Goal: Task Accomplishment & Management: Manage account settings

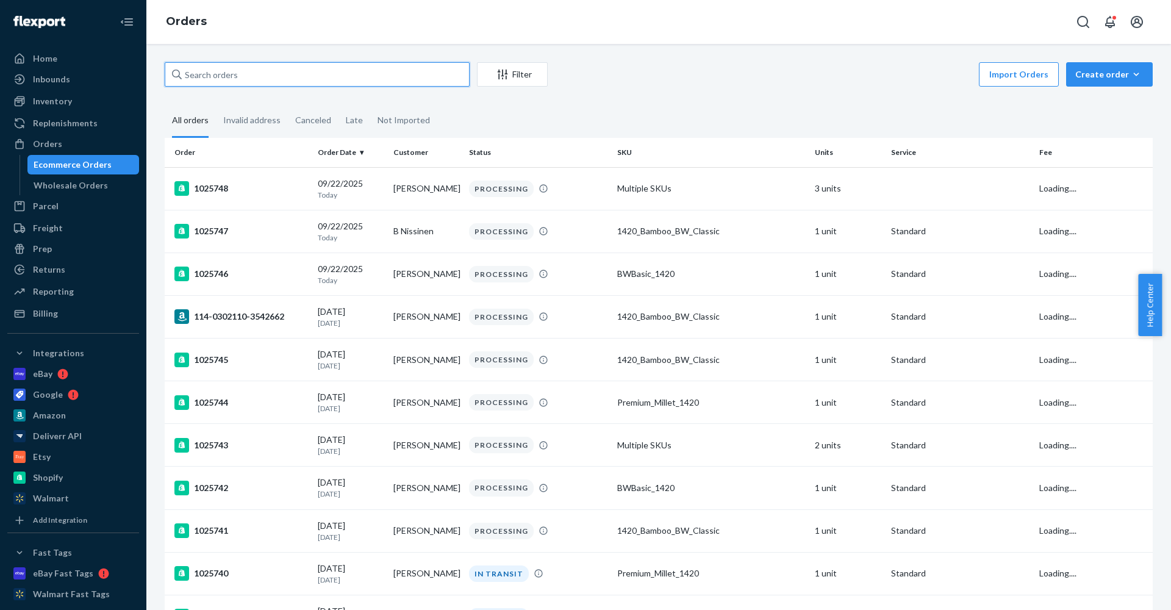
click at [260, 74] on input "text" at bounding box center [317, 74] width 305 height 24
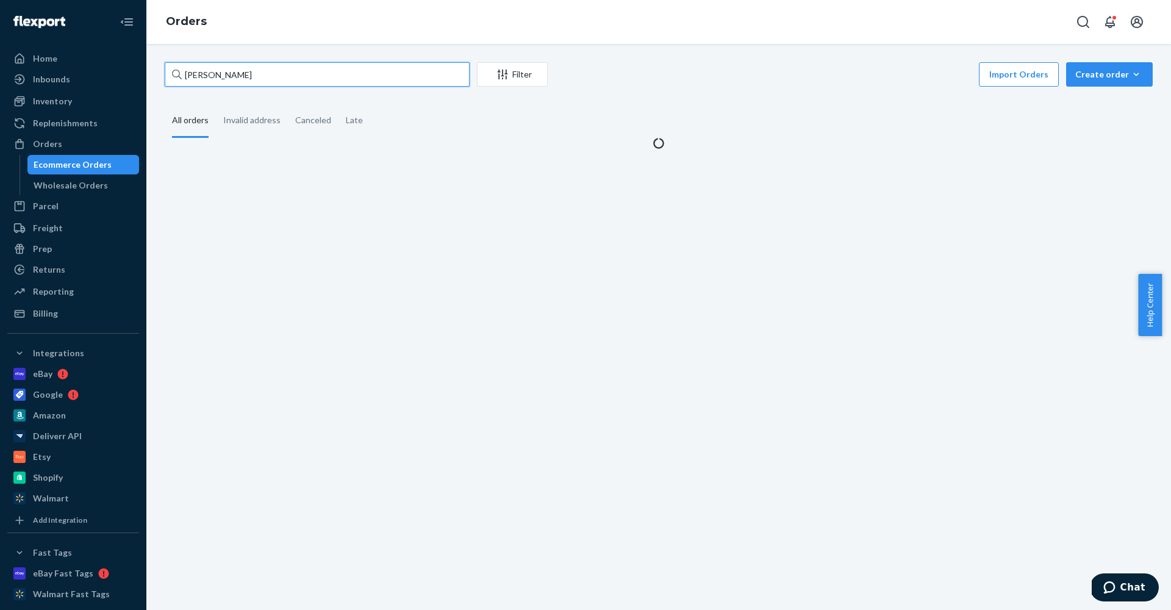
type input "hussi"
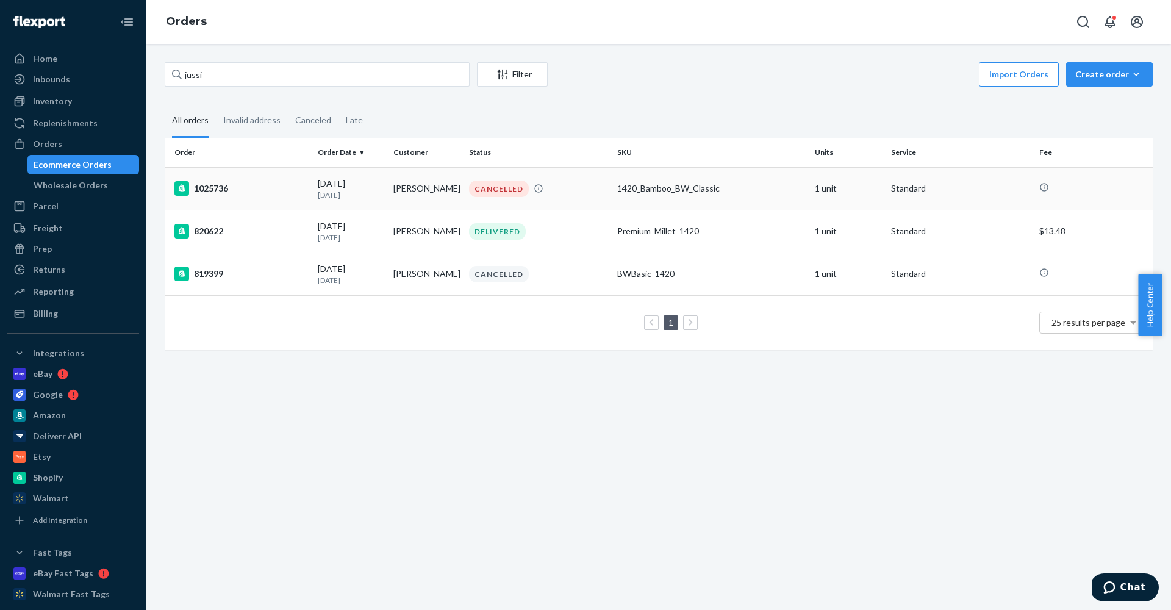
drag, startPoint x: 256, startPoint y: 73, endPoint x: 351, endPoint y: 188, distance: 149.5
click at [351, 188] on div "[DATE] [DATE]" at bounding box center [351, 188] width 66 height 23
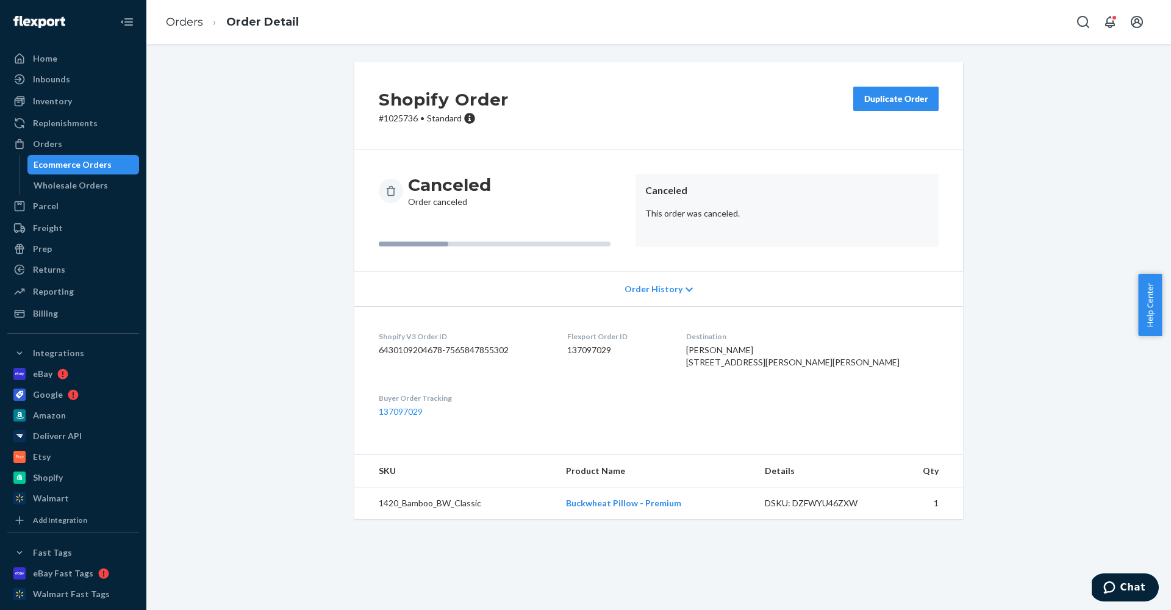
click at [896, 96] on div "Duplicate Order" at bounding box center [896, 99] width 65 height 12
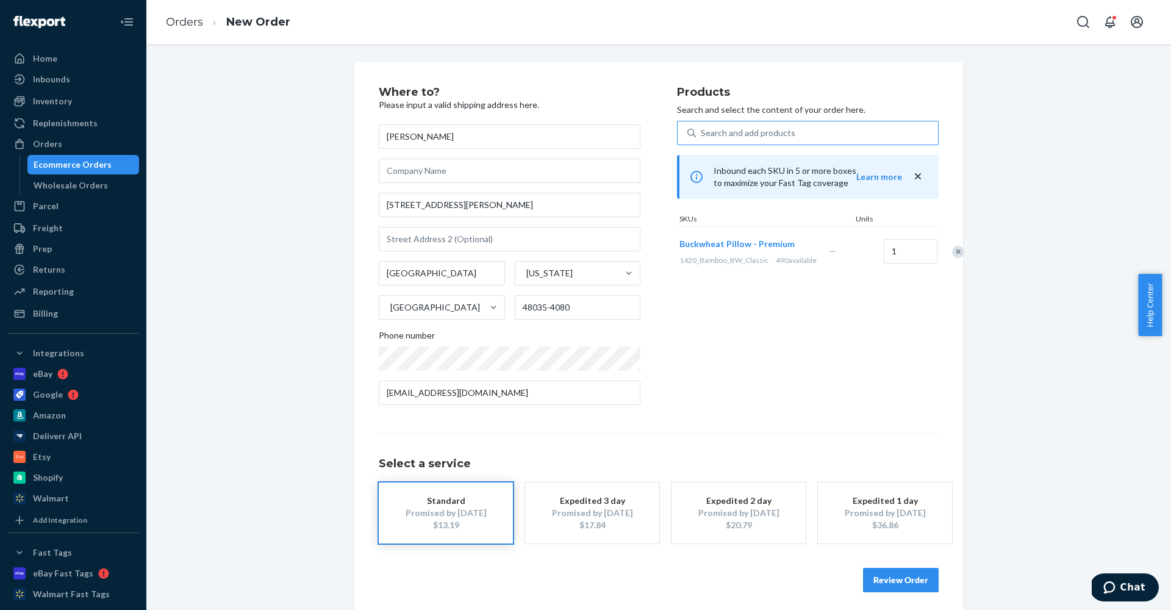
click at [770, 135] on div "Search and add products" at bounding box center [748, 133] width 95 height 12
click at [702, 135] on input "Search and add products" at bounding box center [701, 133] width 1 height 12
click at [745, 512] on div "Promised by [DATE]" at bounding box center [739, 513] width 98 height 12
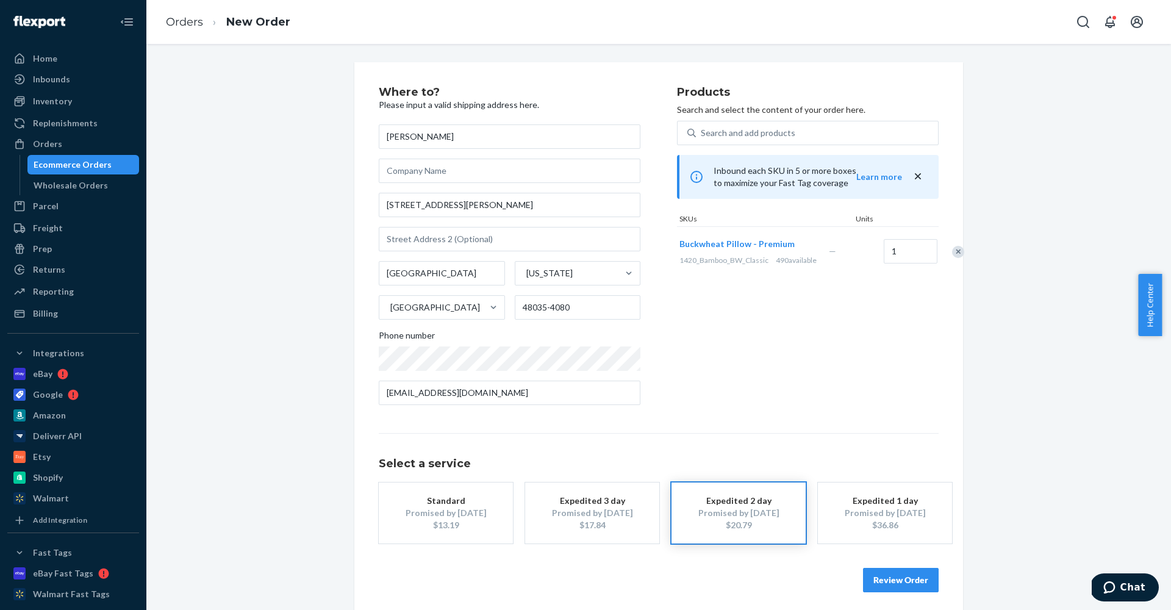
click at [906, 581] on button "Review Order" at bounding box center [901, 580] width 76 height 24
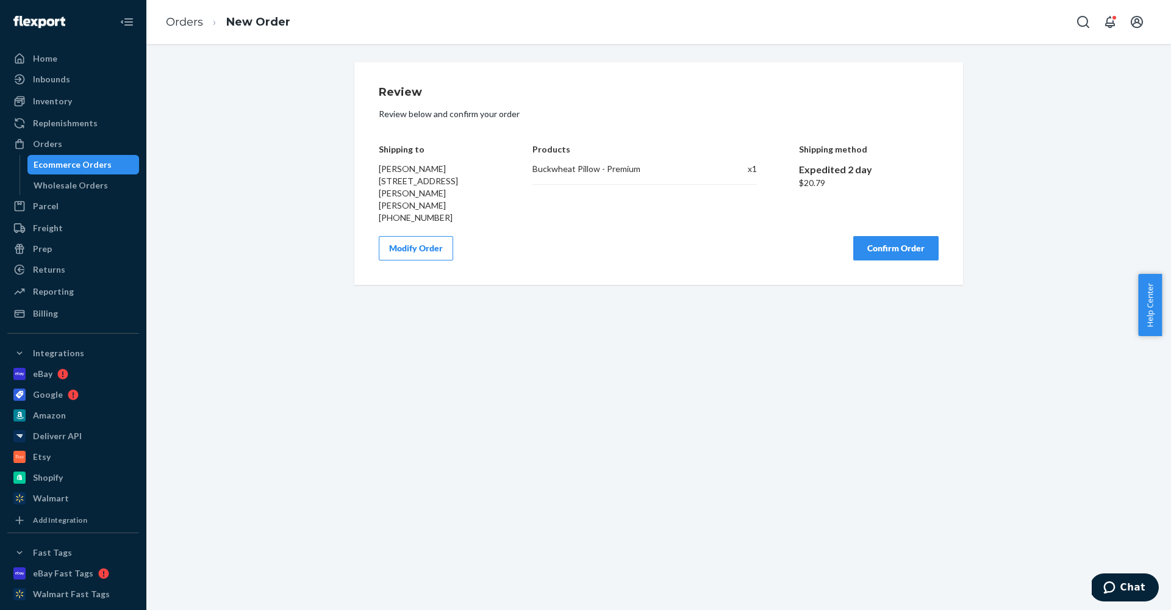
click at [885, 249] on button "Confirm Order" at bounding box center [895, 248] width 85 height 24
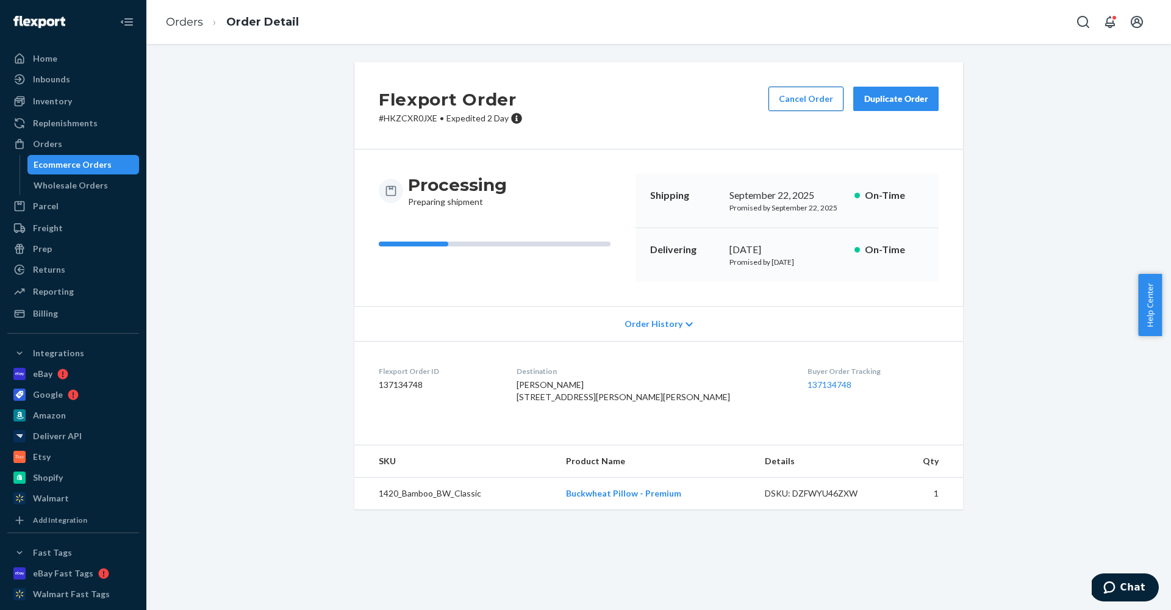
click at [799, 109] on button "Cancel Order" at bounding box center [805, 99] width 75 height 24
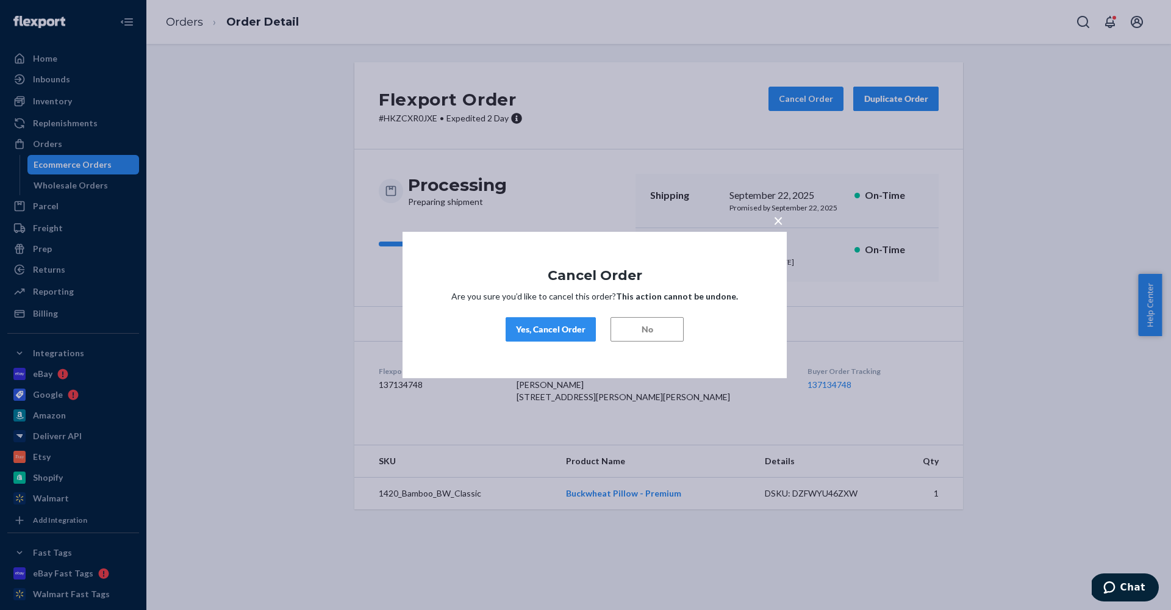
click at [544, 321] on button "Yes, Cancel Order" at bounding box center [551, 329] width 90 height 24
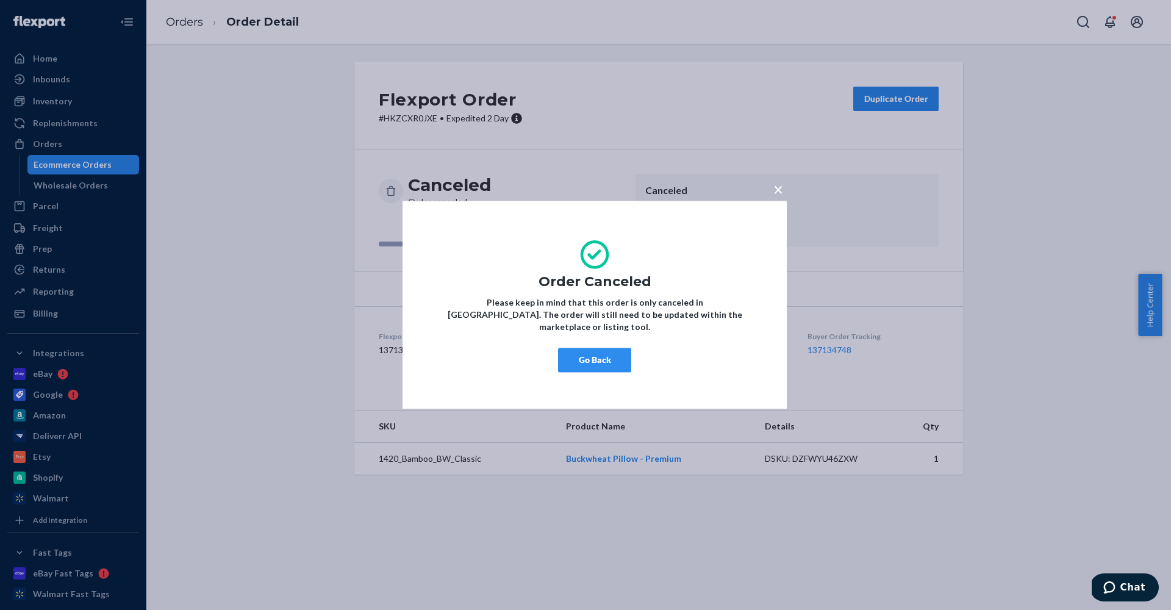
click at [584, 362] on button "Go Back" at bounding box center [594, 360] width 73 height 24
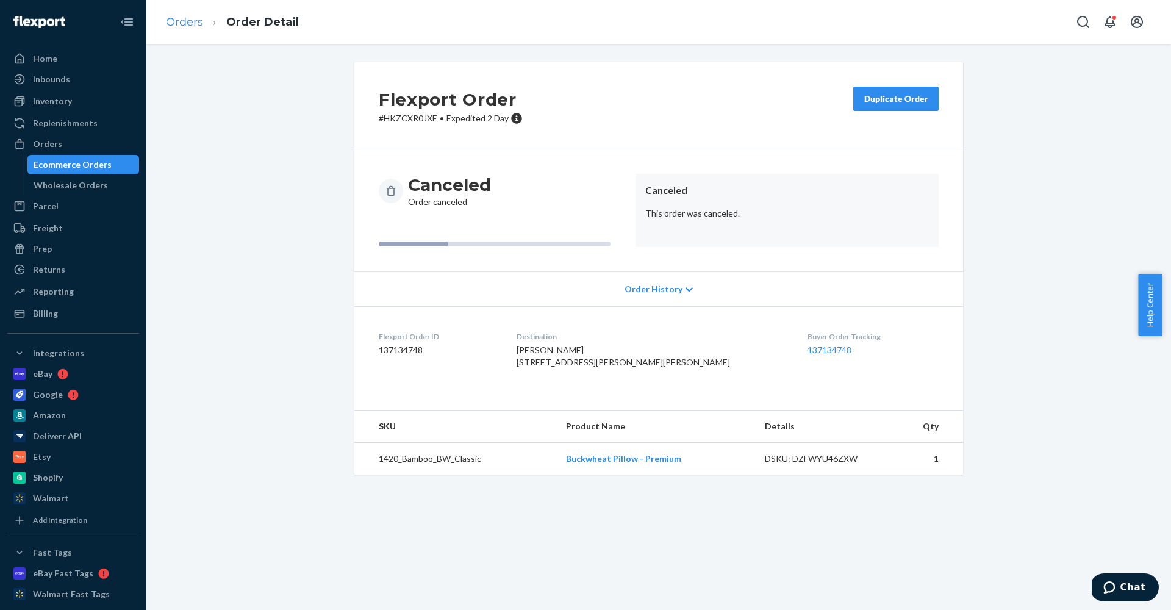
click at [188, 20] on link "Orders" at bounding box center [184, 21] width 37 height 13
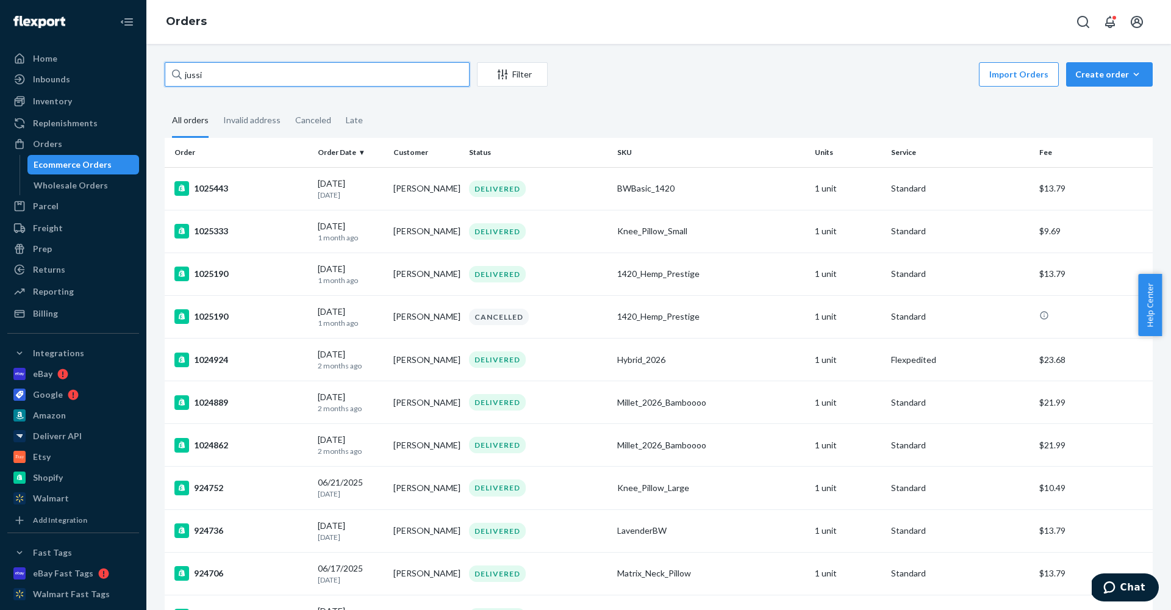
click at [240, 84] on input "jussi" at bounding box center [317, 74] width 305 height 24
click at [241, 73] on input "jussi" at bounding box center [317, 74] width 305 height 24
type input "hussi"
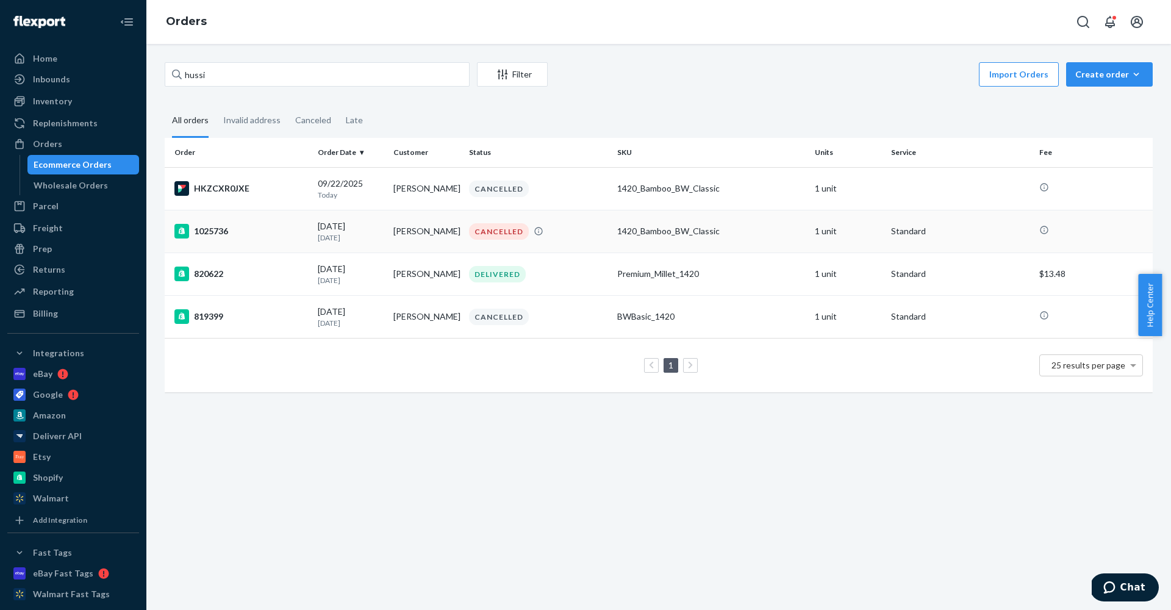
click at [334, 237] on p "[DATE]" at bounding box center [351, 237] width 66 height 10
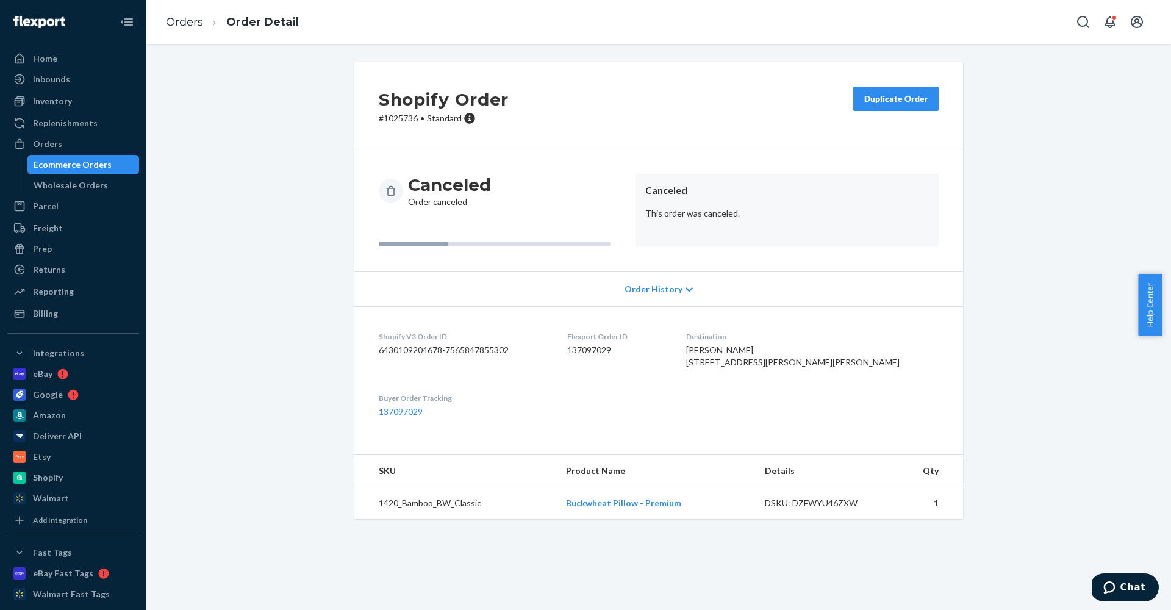
click at [887, 106] on button "Duplicate Order" at bounding box center [895, 99] width 85 height 24
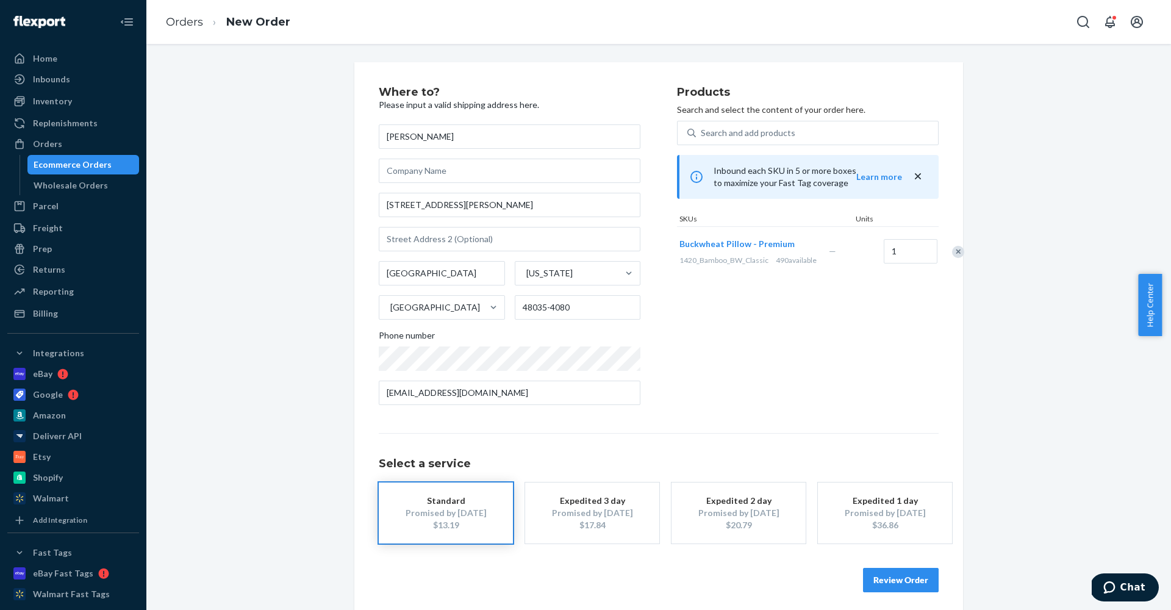
click at [895, 516] on div "Promised by [DATE]" at bounding box center [885, 513] width 98 height 12
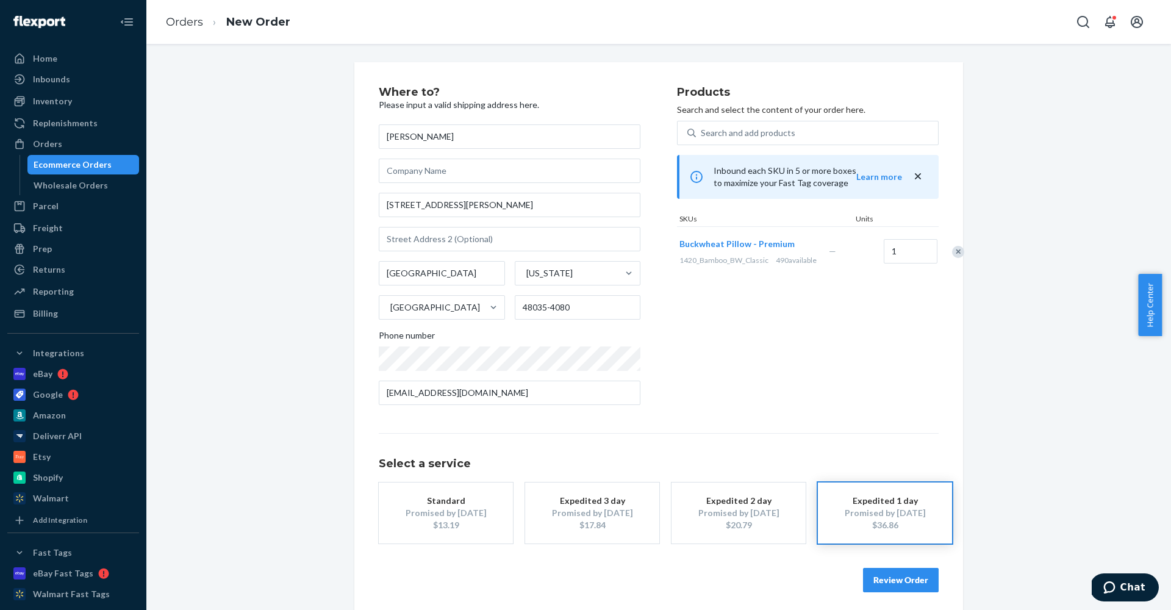
click at [904, 585] on button "Review Order" at bounding box center [901, 580] width 76 height 24
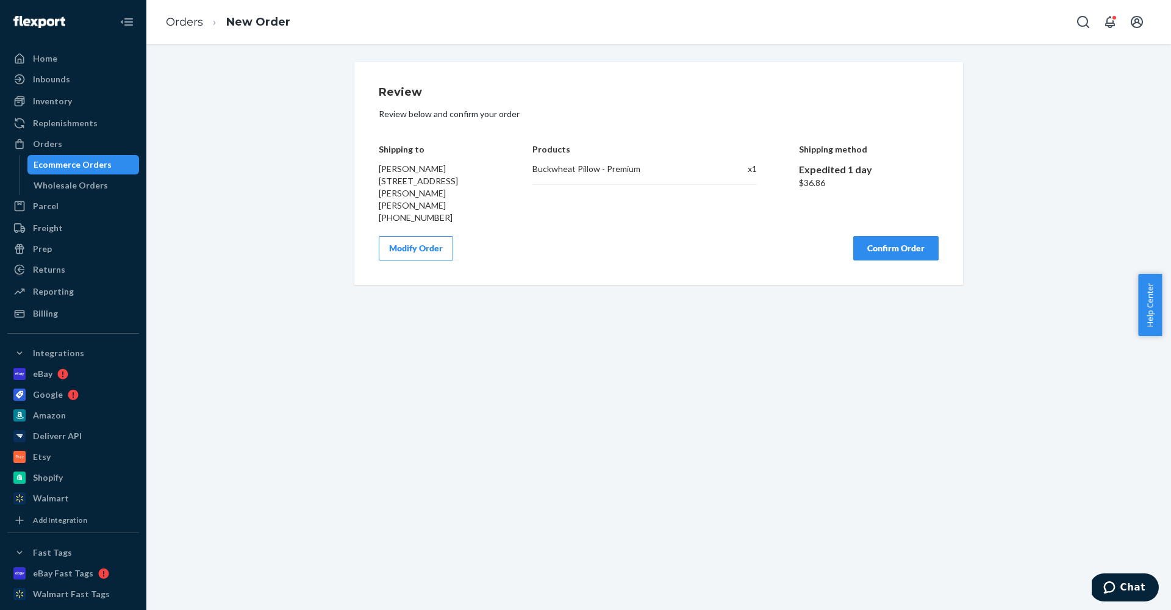
click at [898, 248] on button "Confirm Order" at bounding box center [895, 248] width 85 height 24
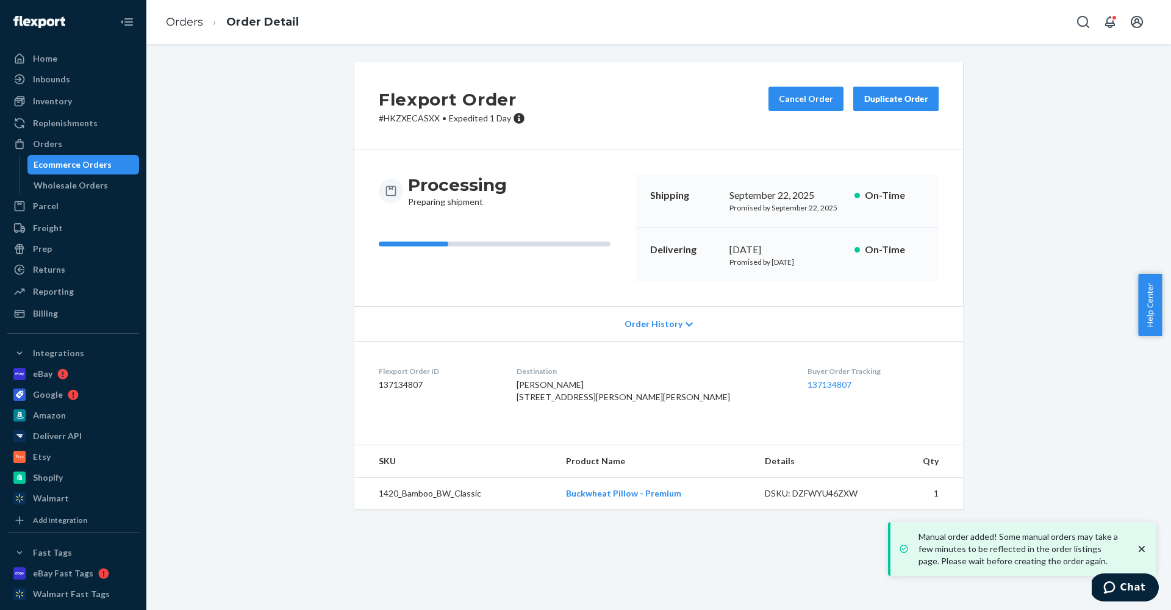
click at [1140, 548] on icon "close toast" at bounding box center [1142, 549] width 6 height 6
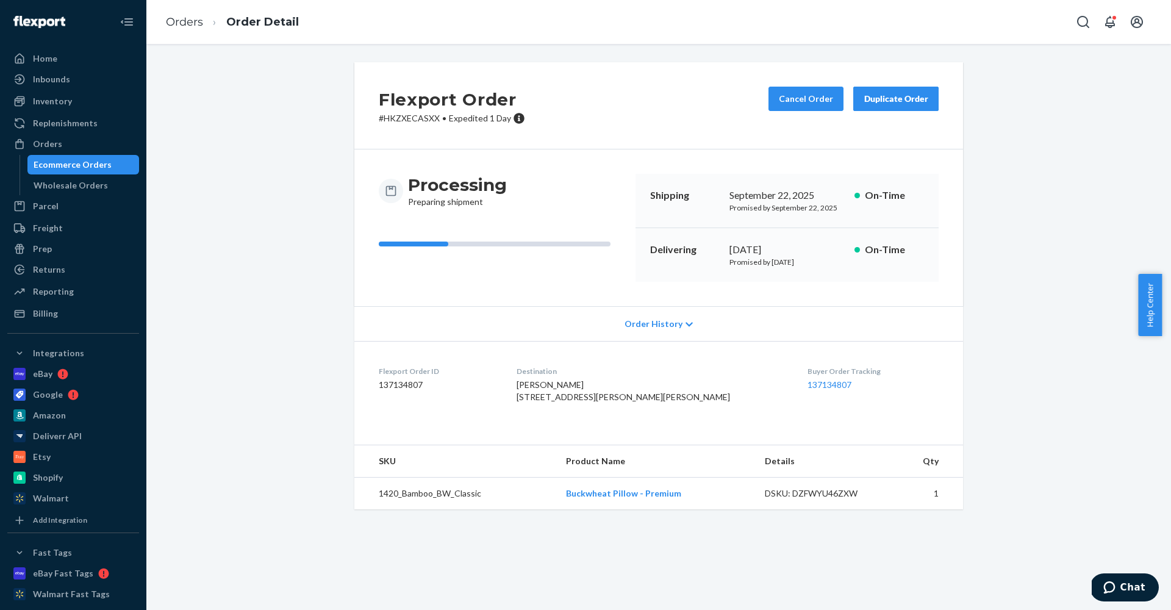
drag, startPoint x: 538, startPoint y: 387, endPoint x: 682, endPoint y: 408, distance: 145.5
click at [682, 408] on dl "Flexport Order ID 137134807 Destination [PERSON_NAME] [STREET_ADDRESS][PERSON_N…" at bounding box center [658, 386] width 609 height 91
copy span "[PERSON_NAME] [STREET_ADDRESS][PERSON_NAME][PERSON_NAME]"
click at [747, 262] on p "Promised by [DATE]" at bounding box center [786, 262] width 115 height 10
click at [751, 251] on div "[DATE]" at bounding box center [786, 250] width 115 height 14
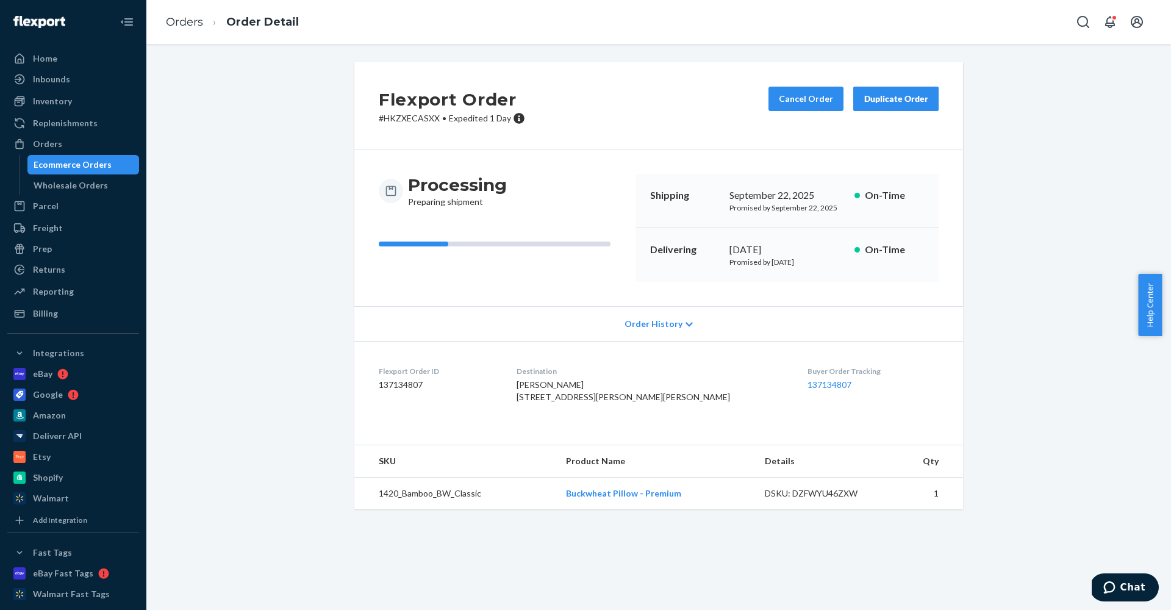
click at [751, 251] on div "[DATE]" at bounding box center [786, 250] width 115 height 14
click at [823, 254] on div "[DATE]" at bounding box center [786, 250] width 115 height 14
click at [48, 60] on div "Home" at bounding box center [45, 58] width 24 height 12
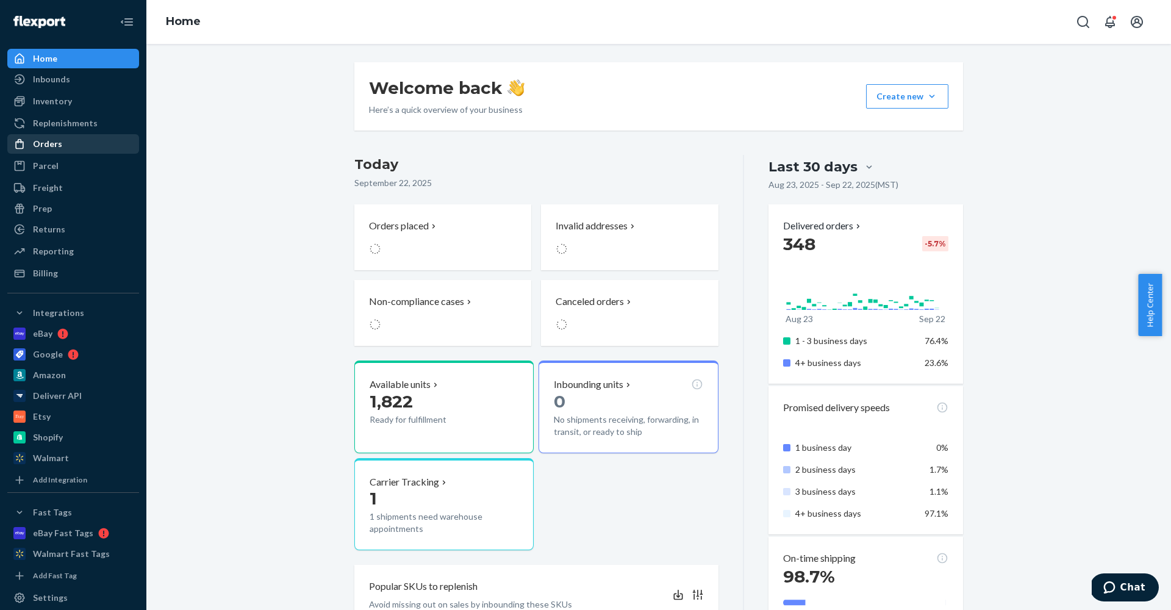
click at [48, 141] on div "Orders" at bounding box center [47, 144] width 29 height 12
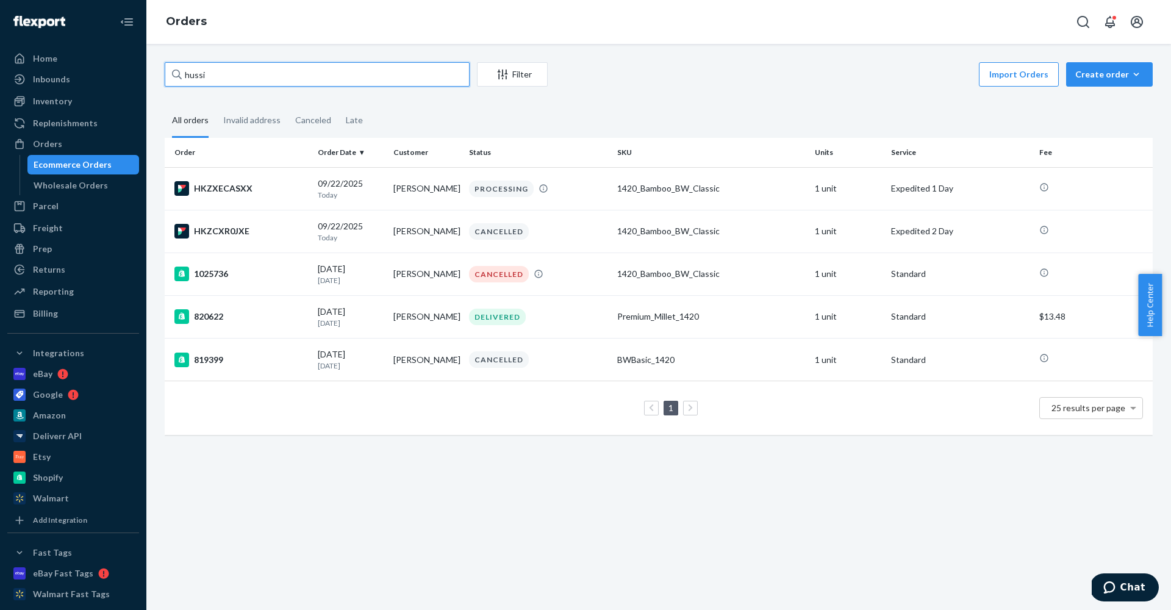
click at [193, 80] on input "hussi" at bounding box center [317, 74] width 305 height 24
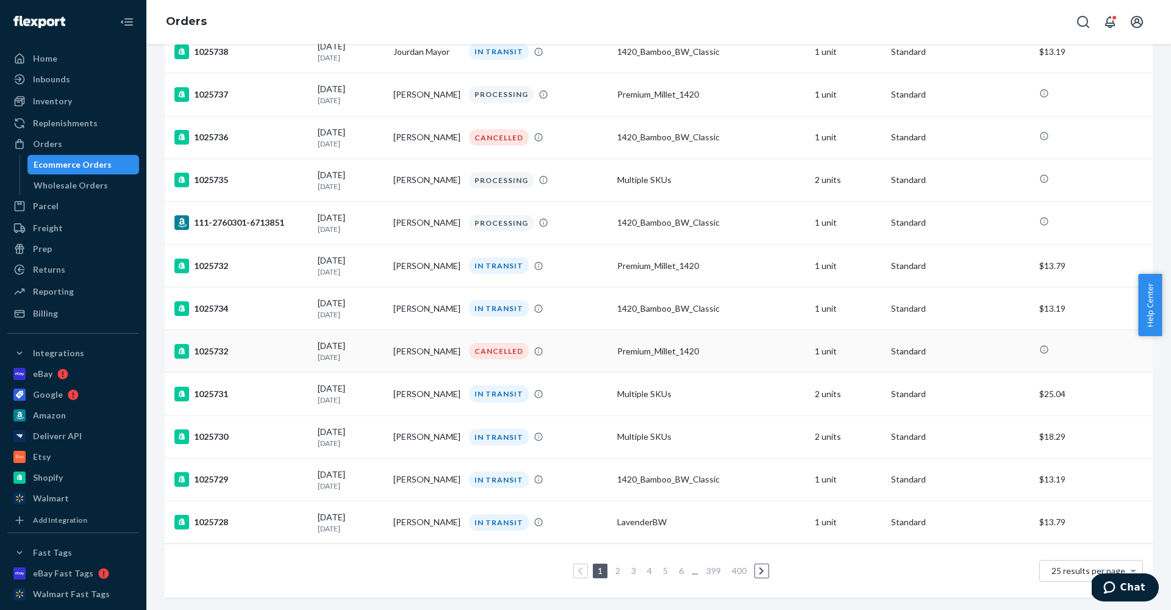
scroll to position [706, 0]
click at [343, 426] on div "[DATE] [DATE]" at bounding box center [351, 437] width 66 height 23
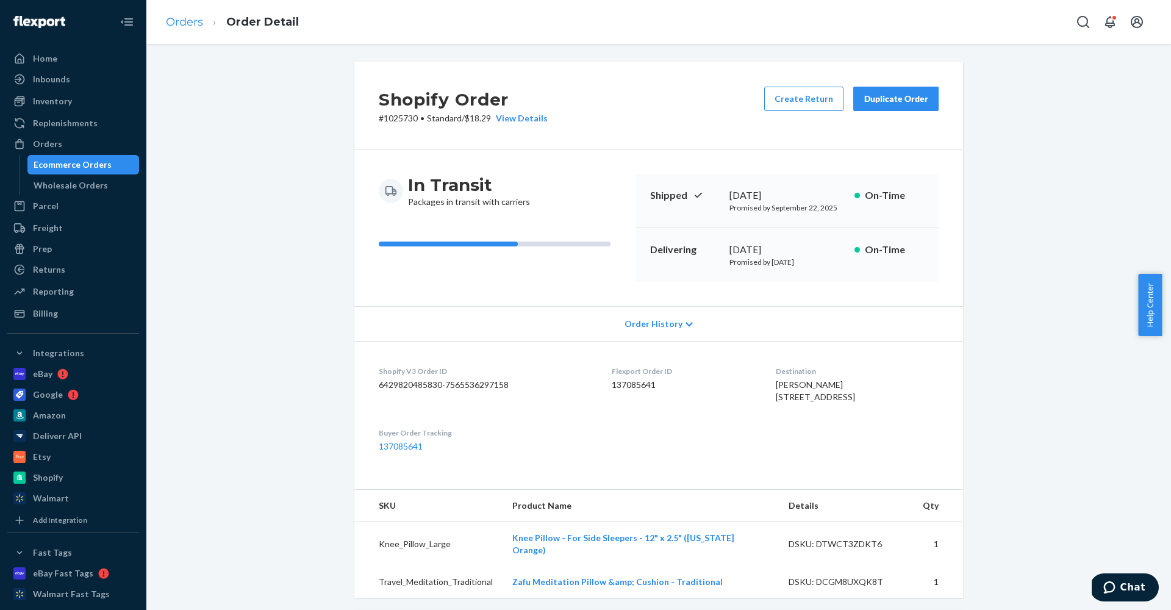
click at [179, 24] on link "Orders" at bounding box center [184, 21] width 37 height 13
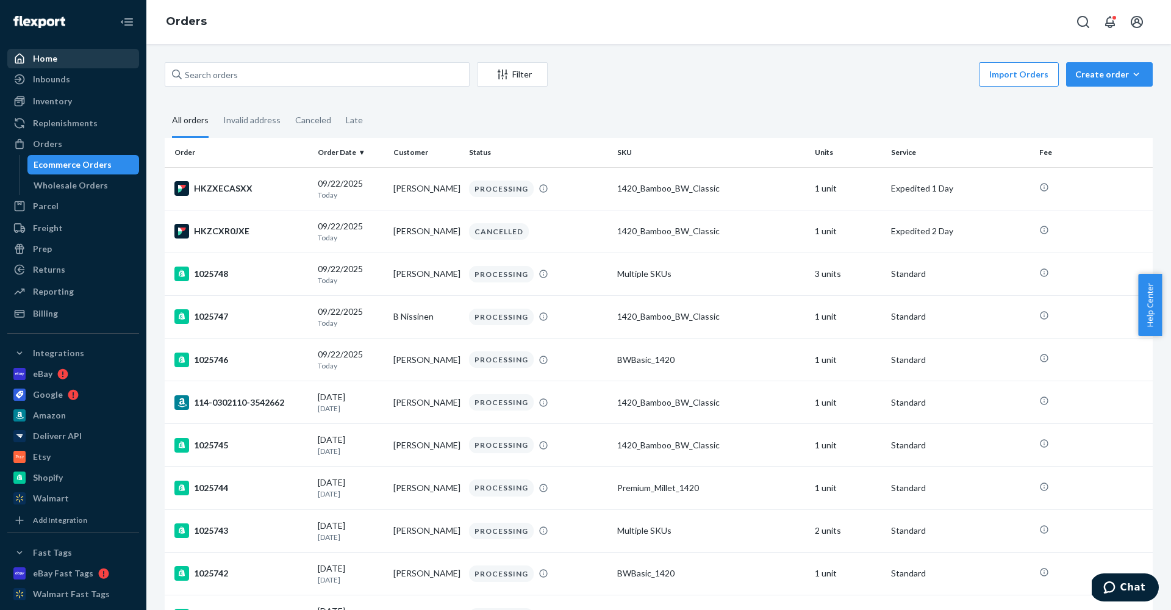
click at [41, 50] on div "Home" at bounding box center [73, 58] width 129 height 17
